Goal: Find specific page/section: Find specific page/section

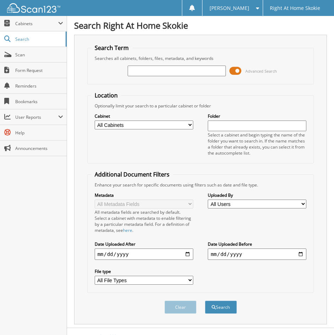
click at [139, 75] on input "text" at bounding box center [177, 71] width 99 height 11
type input "[PERSON_NAME]"
click at [205, 301] on button "Search" at bounding box center [221, 307] width 32 height 13
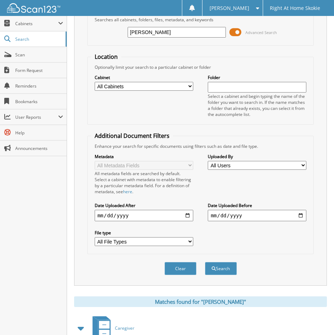
scroll to position [85, 0]
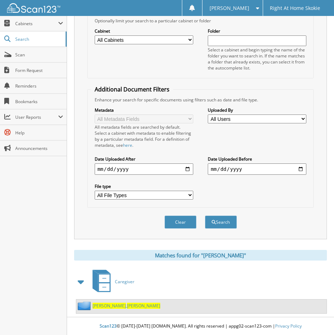
click at [96, 307] on span "Hankton" at bounding box center [109, 306] width 33 height 6
